Goal: Task Accomplishment & Management: Manage account settings

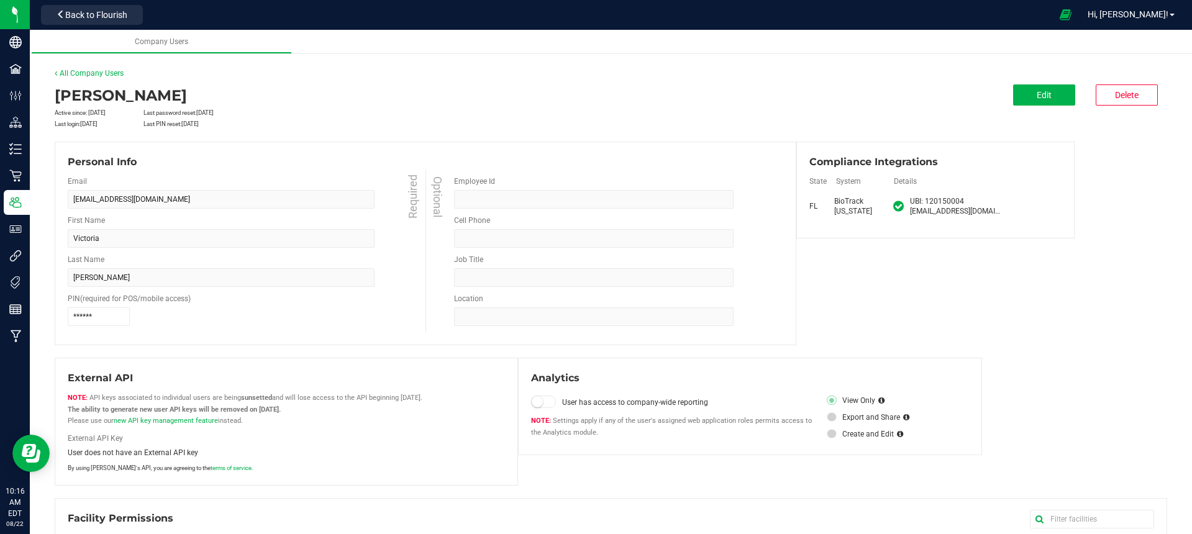
scroll to position [156, 0]
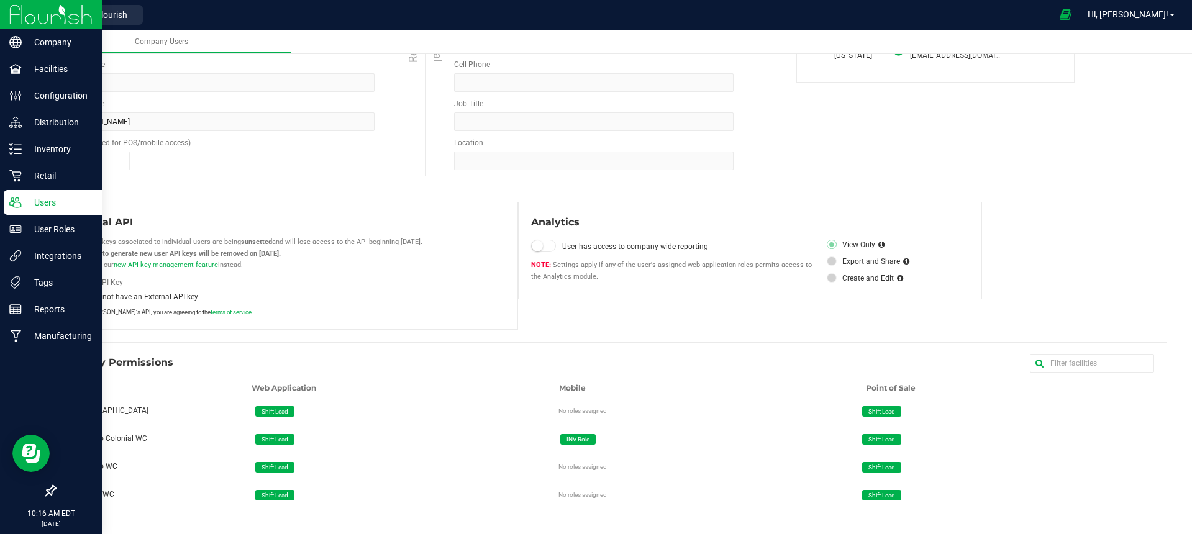
click at [47, 203] on p "Users" at bounding box center [59, 202] width 75 height 15
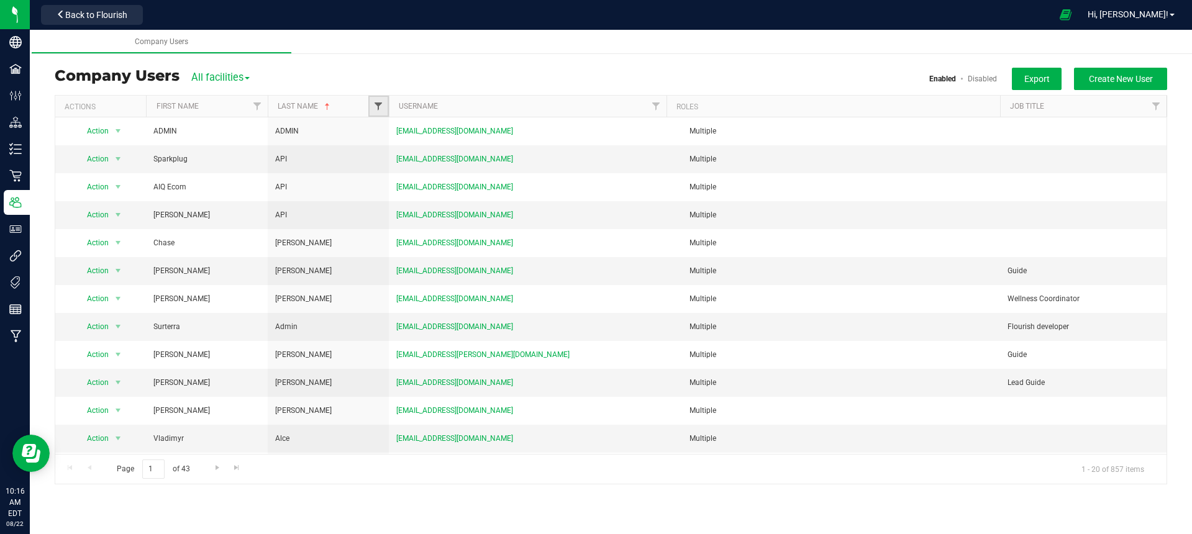
click at [381, 103] on span "Filter" at bounding box center [378, 106] width 10 height 10
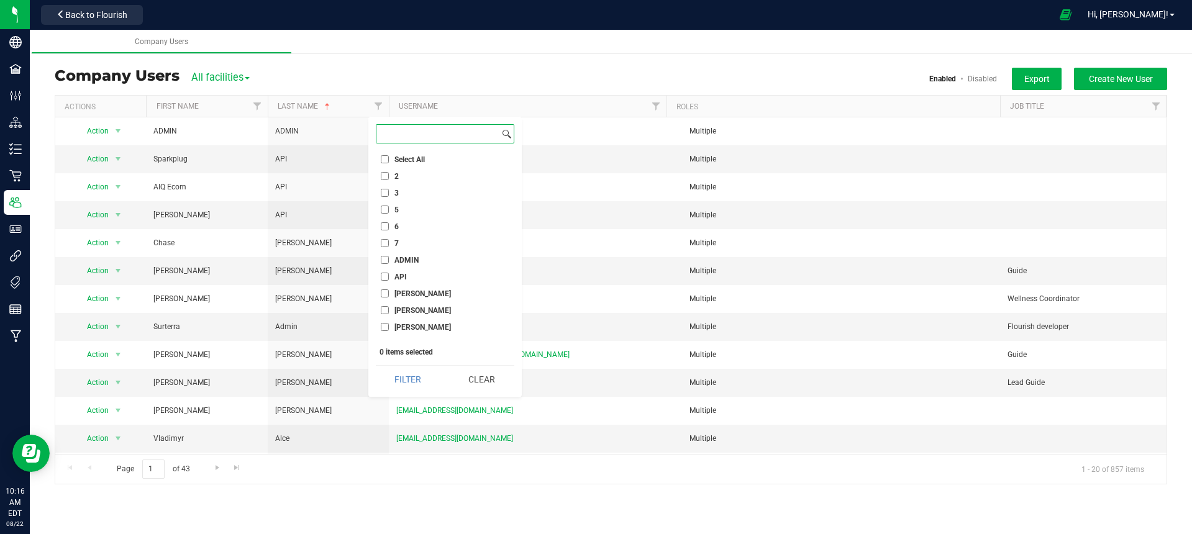
click at [406, 135] on input at bounding box center [438, 134] width 123 height 18
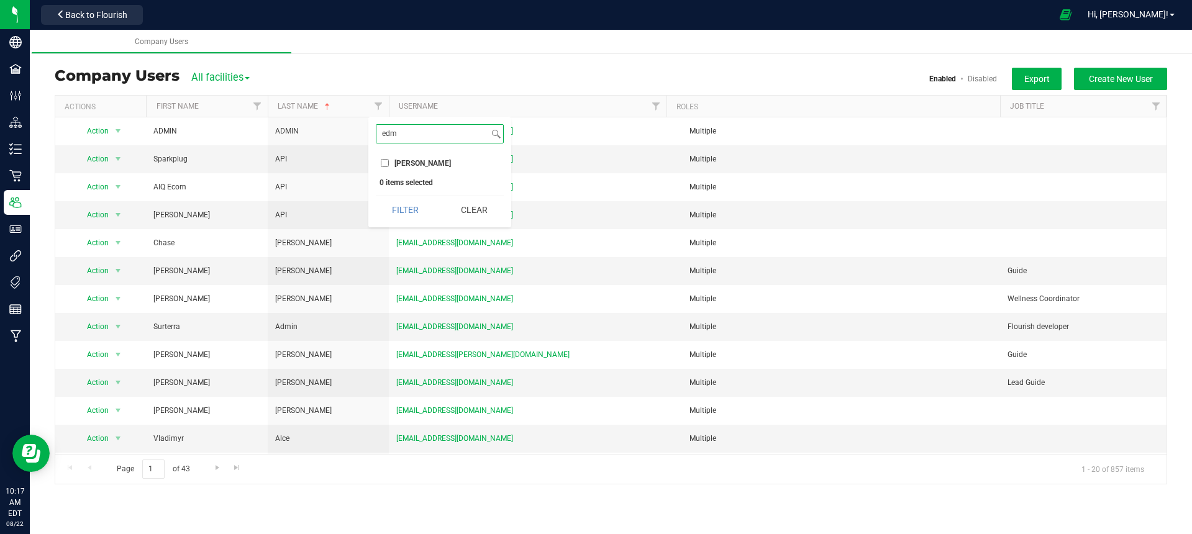
type input "edm"
click at [384, 163] on input "[PERSON_NAME]" at bounding box center [385, 163] width 8 height 8
checkbox input "true"
click at [409, 205] on button "Filter" at bounding box center [406, 209] width 60 height 27
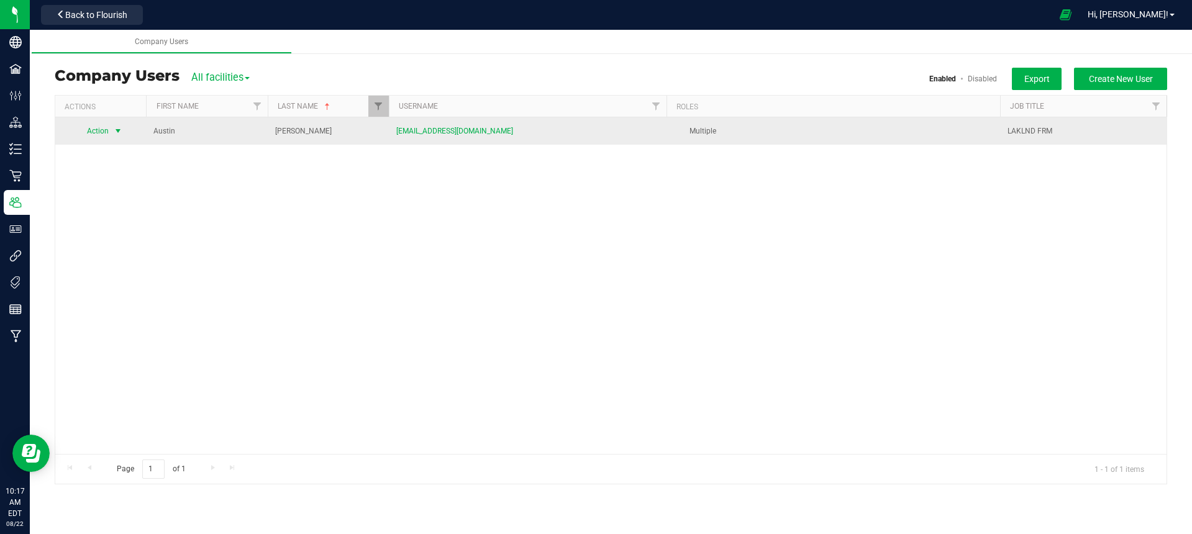
click at [106, 132] on span "Action" at bounding box center [93, 130] width 34 height 17
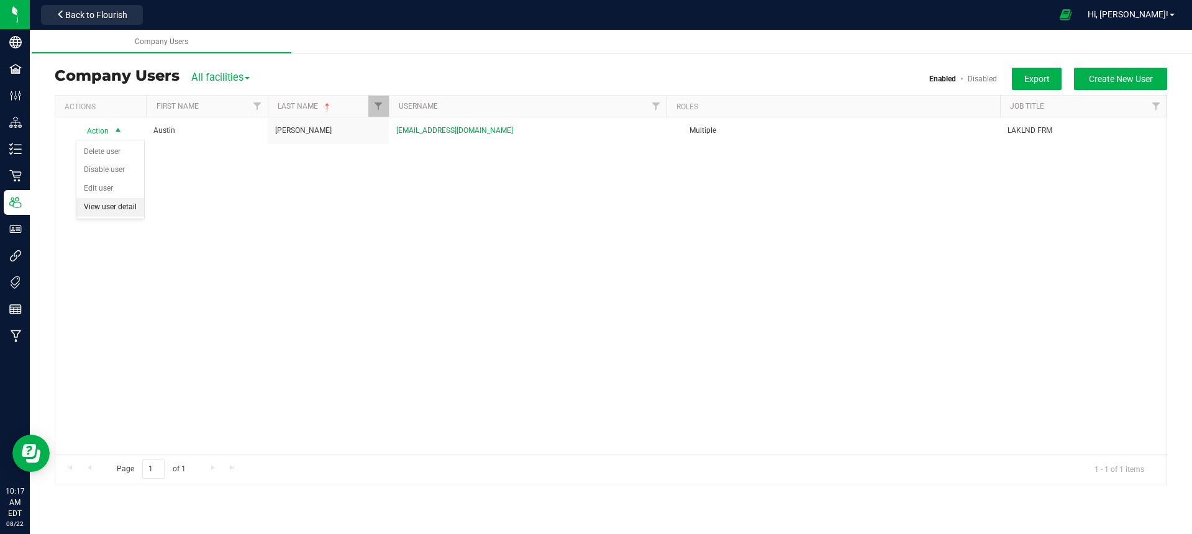
click at [118, 209] on li "View user detail" at bounding box center [110, 207] width 68 height 19
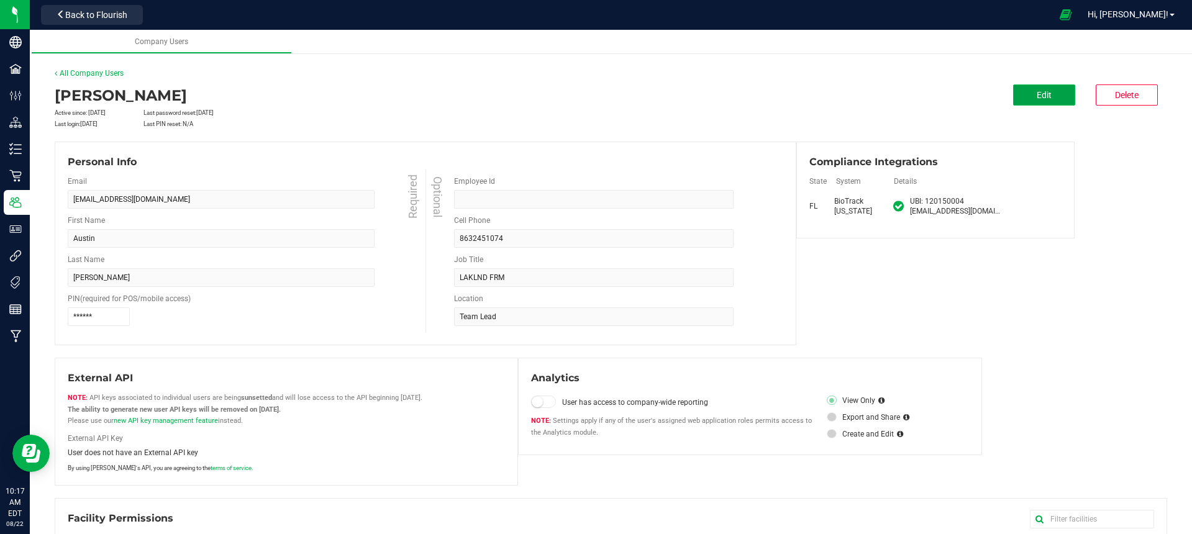
click at [1059, 99] on button "Edit" at bounding box center [1044, 95] width 62 height 21
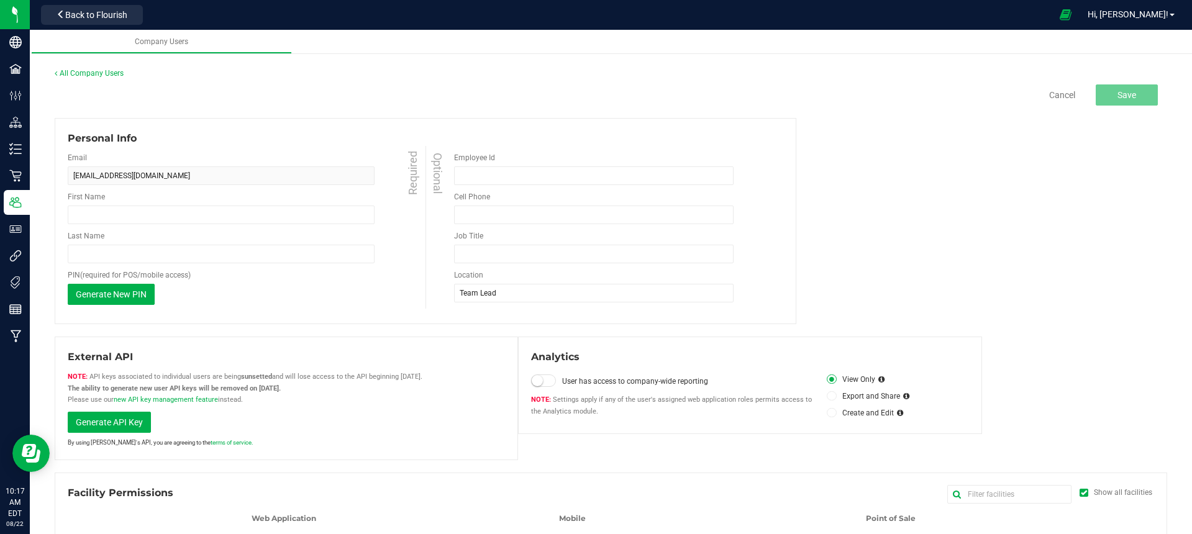
type input "Austin"
type input "[PERSON_NAME]"
type input "[PHONE_NUMBER]"
type input "LAKLND FRM"
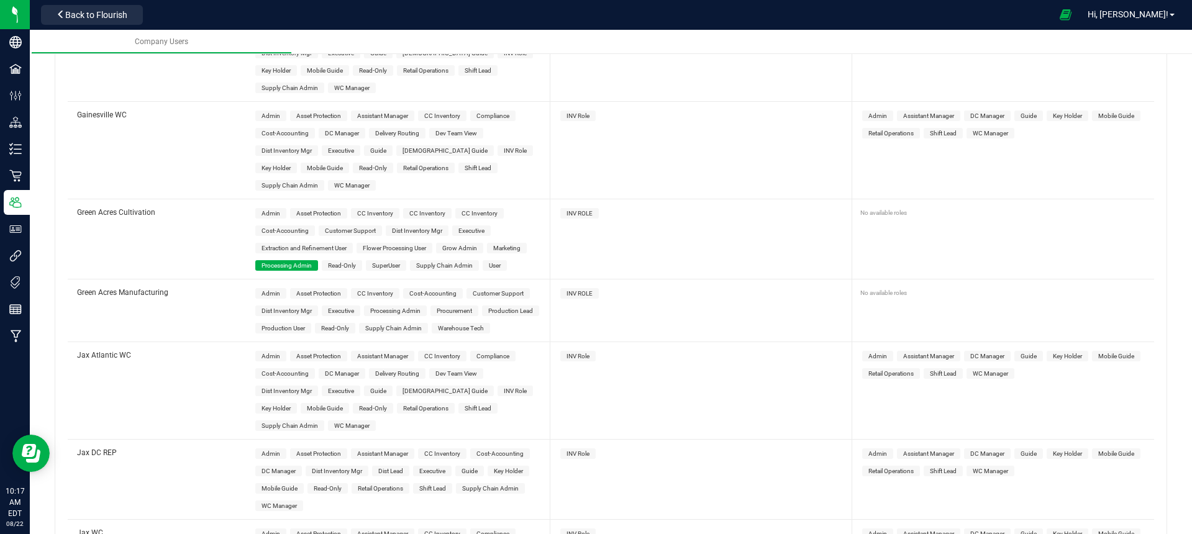
scroll to position [1752, 0]
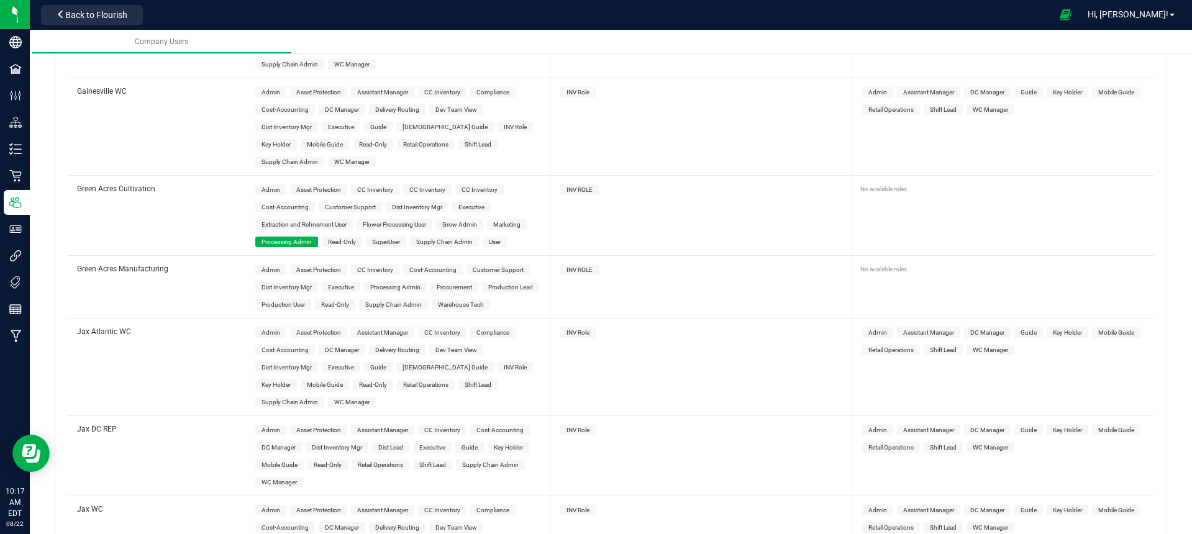
click at [583, 186] on span "INV ROLE" at bounding box center [580, 189] width 26 height 7
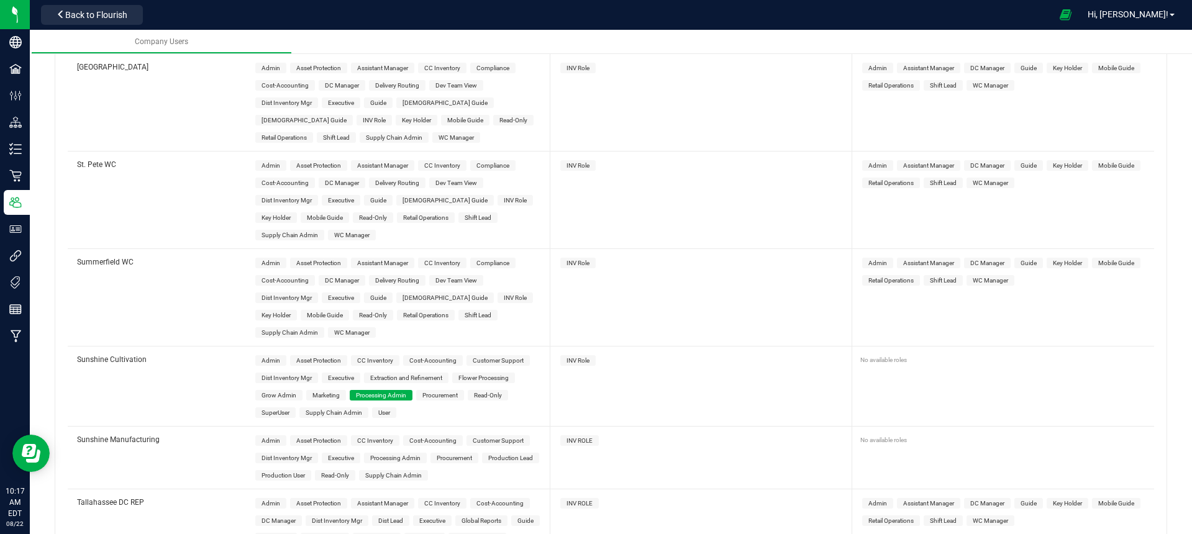
scroll to position [4834, 0]
click at [584, 355] on span "INV Role" at bounding box center [578, 358] width 23 height 7
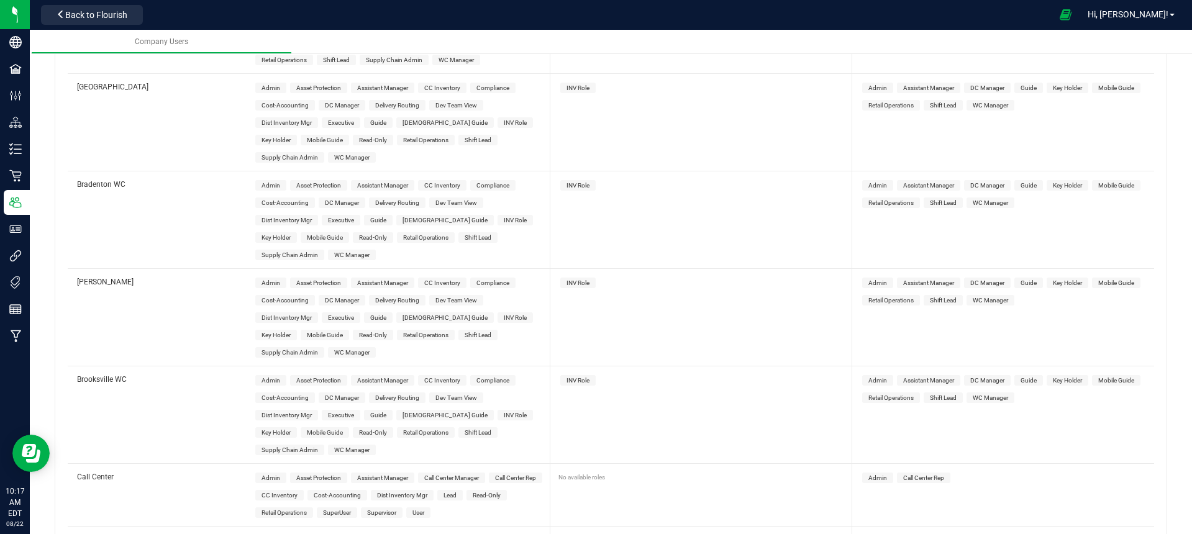
scroll to position [0, 0]
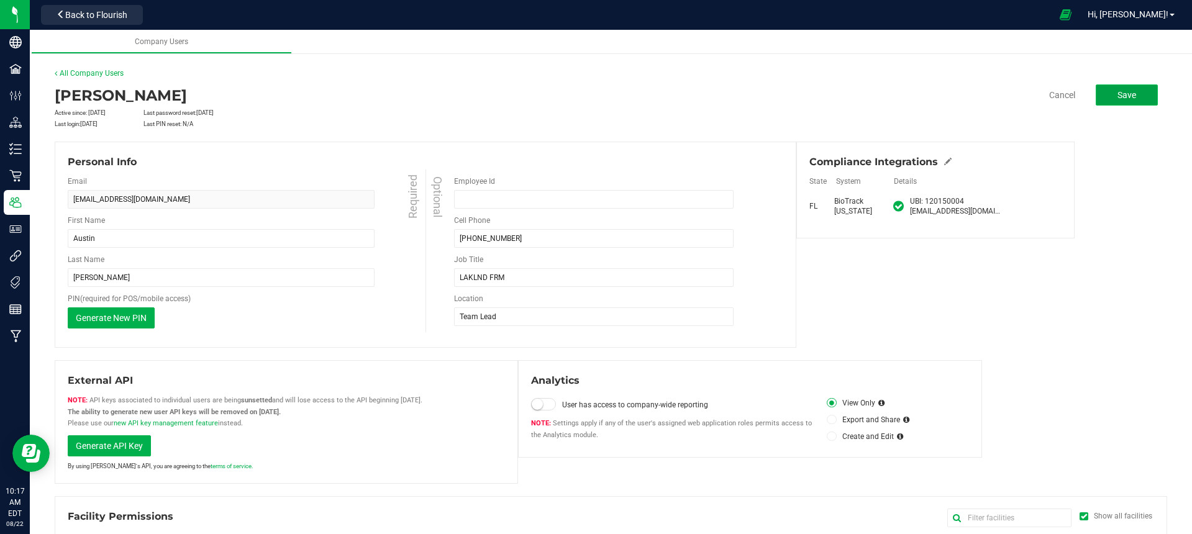
drag, startPoint x: 1115, startPoint y: 101, endPoint x: 1106, endPoint y: 101, distance: 9.3
click at [1114, 101] on button "Save" at bounding box center [1127, 95] width 62 height 21
